Goal: Find specific page/section: Find specific page/section

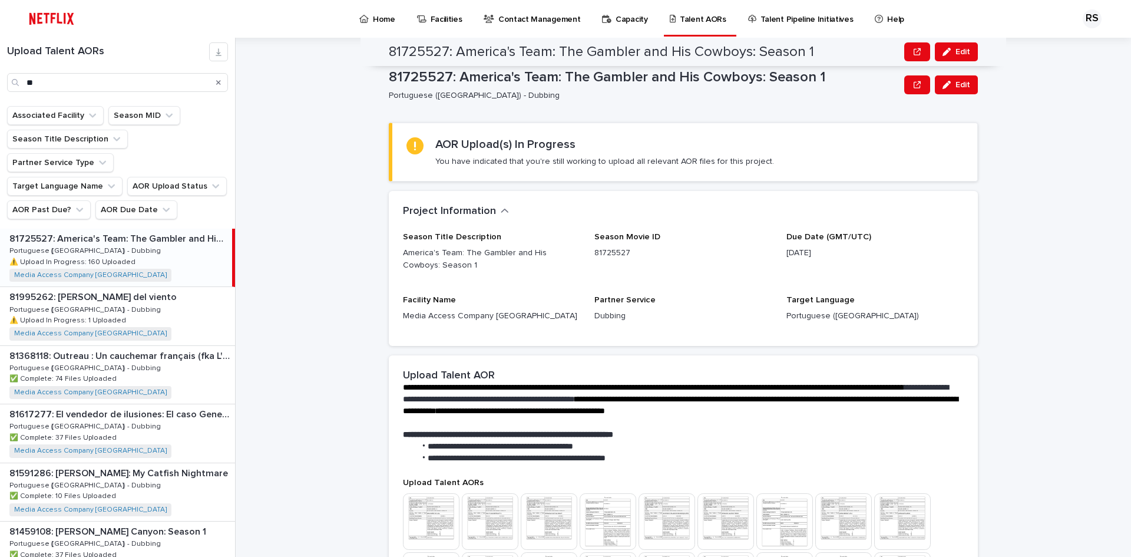
scroll to position [589, 0]
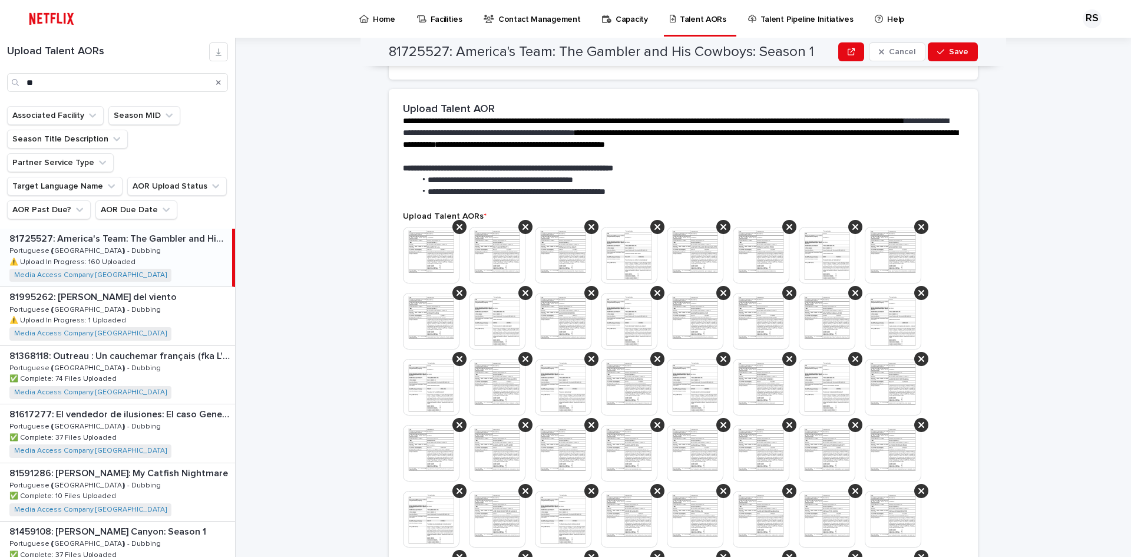
scroll to position [226, 0]
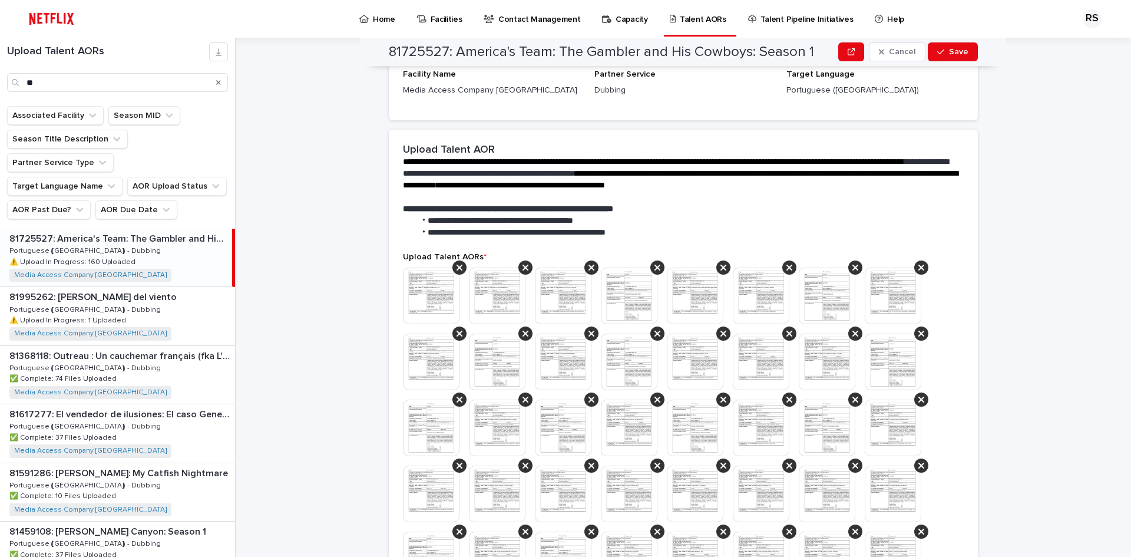
click at [339, 233] on div "81725527: America's Team: The Gambler and His Cowboys: Season 1 Cancel Save 817…" at bounding box center [691, 297] width 882 height 519
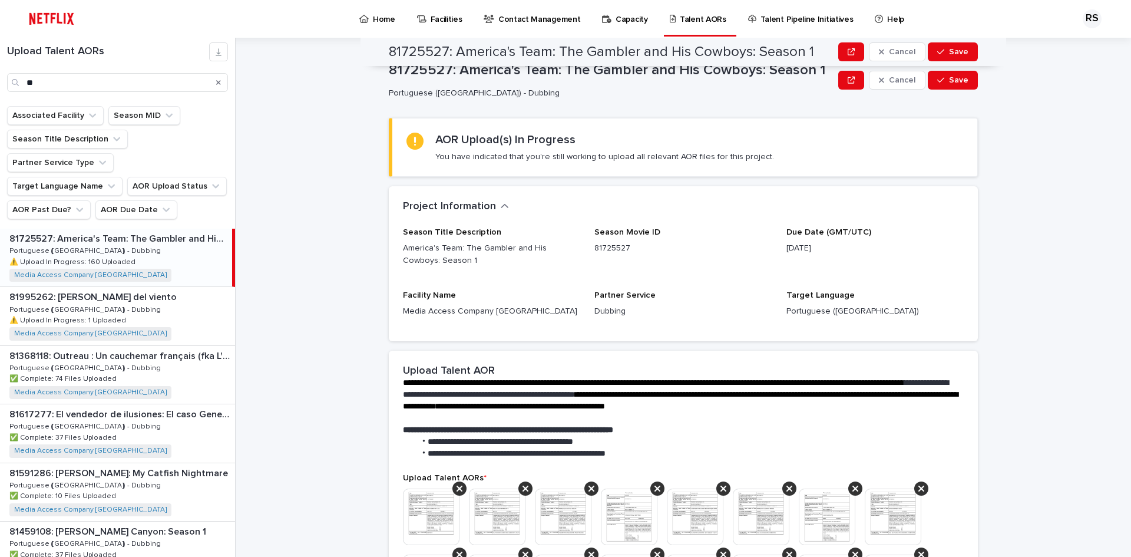
scroll to position [0, 0]
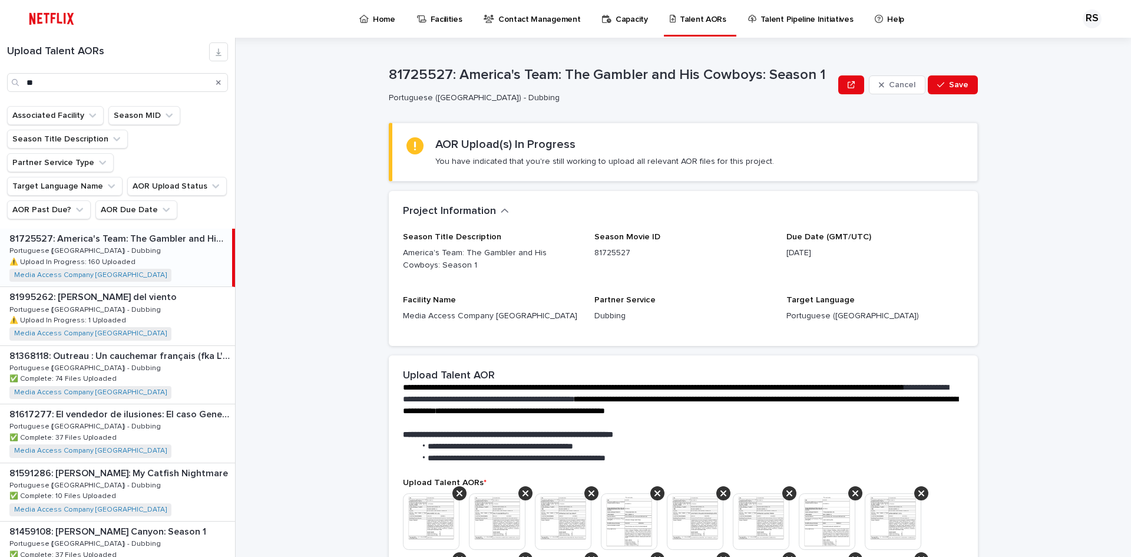
click at [371, 234] on div "81725527: America's Team: The Gambler and His Cowboys: Season 1 Cancel Save 817…" at bounding box center [691, 297] width 882 height 519
click at [321, 122] on div "81725527: America's Team: The Gambler and His Cowboys: Season 1 Cancel Save 817…" at bounding box center [691, 297] width 882 height 519
